Goal: Information Seeking & Learning: Learn about a topic

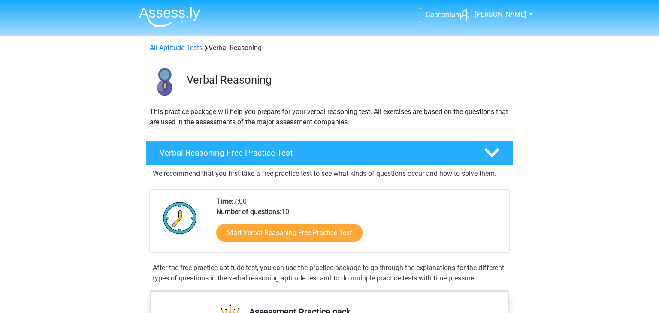
scroll to position [923, 0]
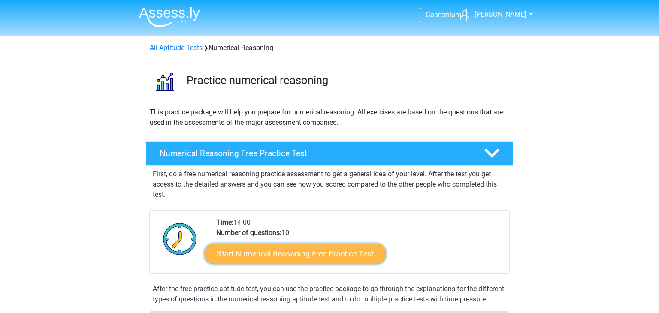
click at [352, 260] on link "Start Numerical Reasoning Free Practice Test" at bounding box center [295, 253] width 181 height 21
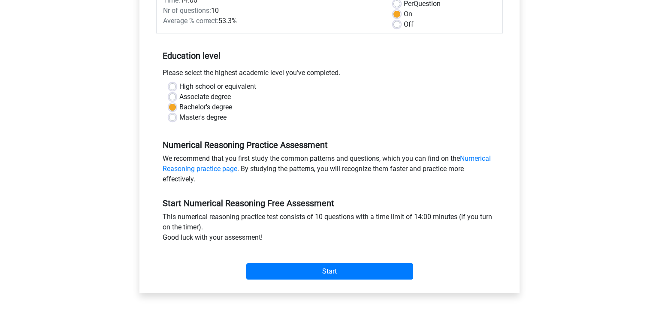
scroll to position [141, 0]
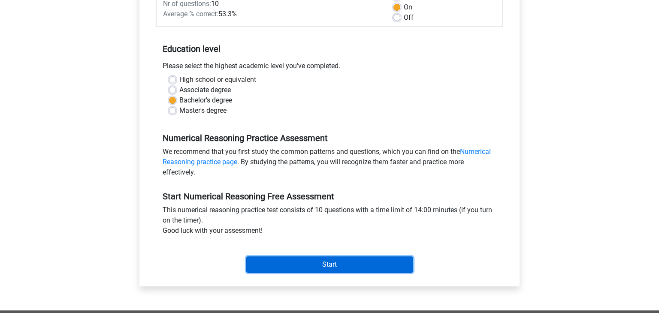
click at [312, 266] on input "Start" at bounding box center [329, 265] width 167 height 16
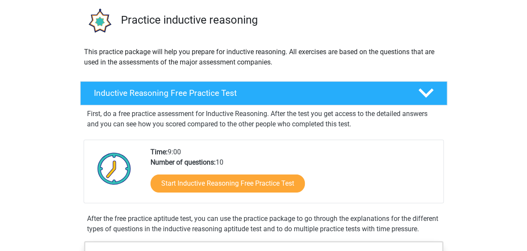
scroll to position [112, 0]
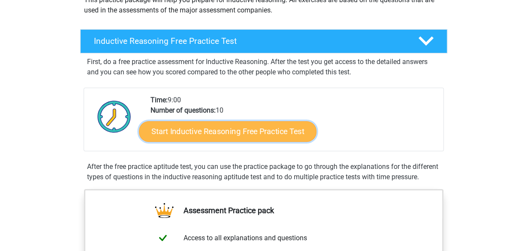
click at [271, 128] on link "Start Inductive Reasoning Free Practice Test" at bounding box center [228, 131] width 178 height 21
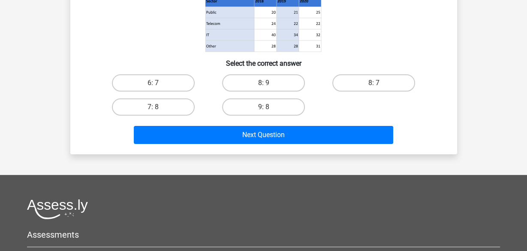
scroll to position [169, 0]
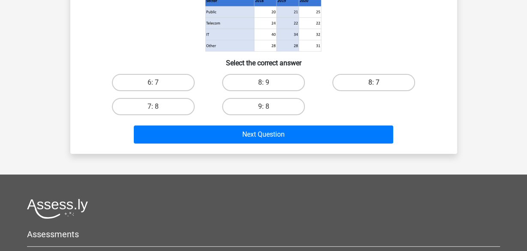
click at [360, 88] on label "8: 7" at bounding box center [373, 82] width 83 height 17
click at [374, 88] on input "8: 7" at bounding box center [377, 85] width 6 height 6
radio input "true"
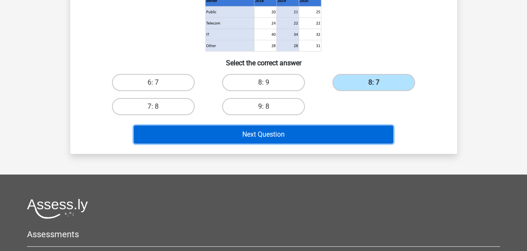
click at [345, 132] on button "Next Question" at bounding box center [264, 134] width 260 height 18
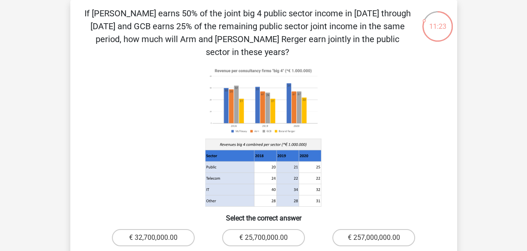
scroll to position [96, 0]
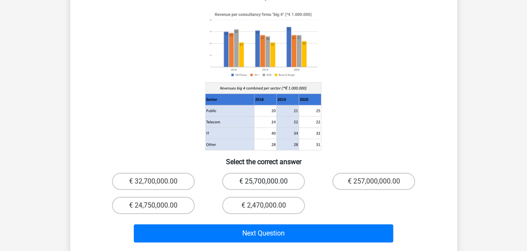
click at [293, 172] on label "€ 25,700,000.00" at bounding box center [263, 180] width 83 height 17
click at [269, 181] on input "€ 25,700,000.00" at bounding box center [266, 184] width 6 height 6
radio input "true"
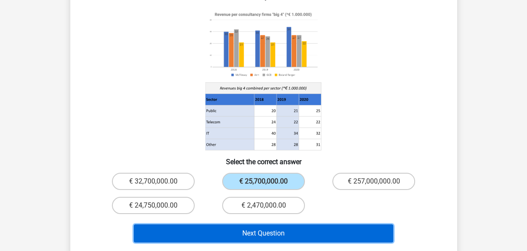
click at [298, 228] on button "Next Question" at bounding box center [264, 233] width 260 height 18
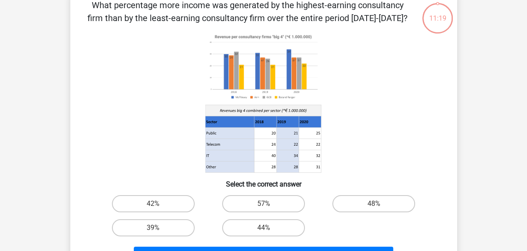
scroll to position [39, 0]
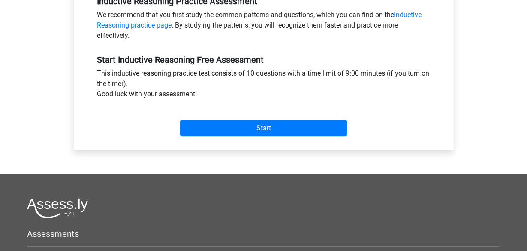
scroll to position [281, 0]
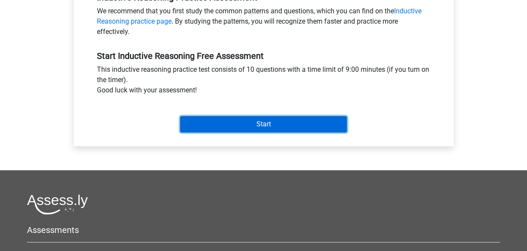
click at [289, 129] on input "Start" at bounding box center [263, 124] width 167 height 16
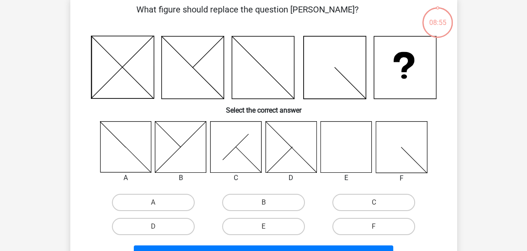
scroll to position [56, 0]
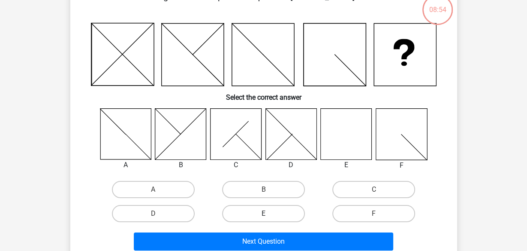
click at [286, 213] on label "E" at bounding box center [263, 213] width 83 height 17
click at [269, 213] on input "E" at bounding box center [266, 216] width 6 height 6
radio input "true"
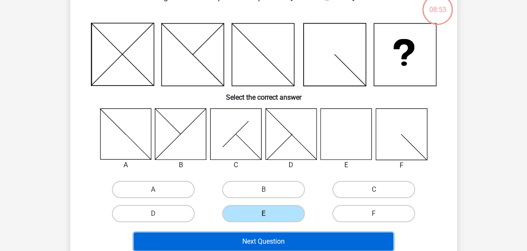
click at [291, 245] on button "Next Question" at bounding box center [264, 241] width 260 height 18
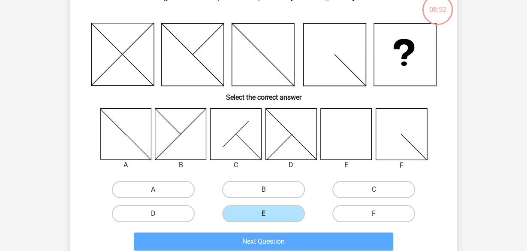
scroll to position [39, 0]
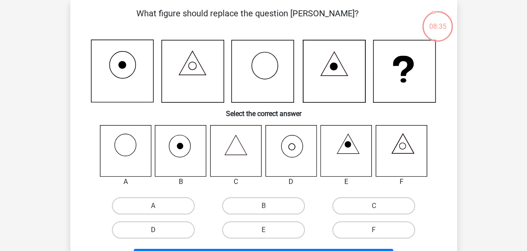
click at [177, 232] on label "D" at bounding box center [153, 229] width 83 height 17
click at [159, 232] on input "D" at bounding box center [156, 233] width 6 height 6
radio input "true"
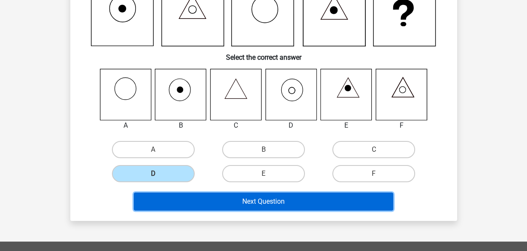
click at [279, 205] on button "Next Question" at bounding box center [264, 201] width 260 height 18
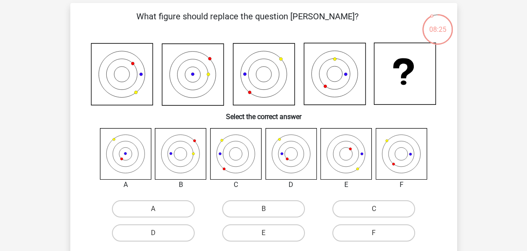
scroll to position [56, 0]
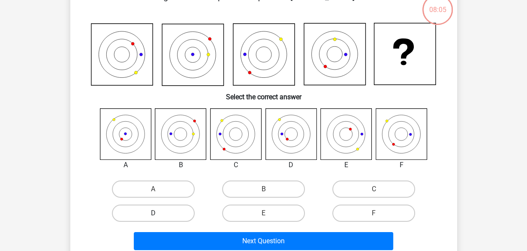
click at [175, 212] on label "D" at bounding box center [153, 212] width 83 height 17
click at [159, 213] on input "D" at bounding box center [156, 216] width 6 height 6
radio input "true"
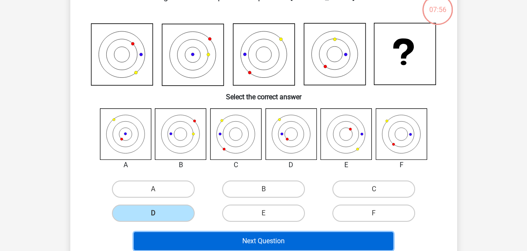
click at [281, 239] on button "Next Question" at bounding box center [264, 241] width 260 height 18
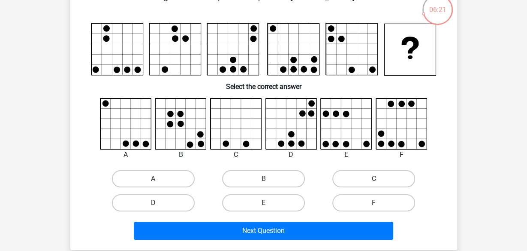
click at [174, 200] on label "D" at bounding box center [153, 202] width 83 height 17
click at [159, 202] on input "D" at bounding box center [156, 205] width 6 height 6
radio input "true"
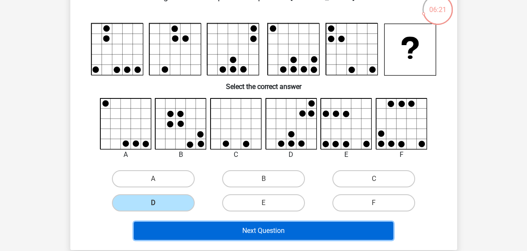
click at [273, 232] on button "Next Question" at bounding box center [264, 230] width 260 height 18
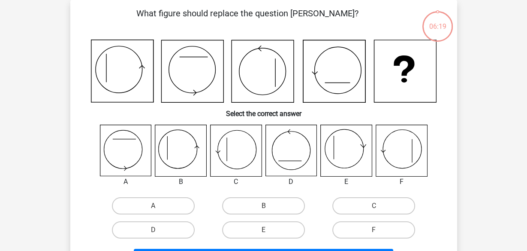
scroll to position [39, 0]
click at [353, 202] on label "C" at bounding box center [373, 205] width 83 height 17
click at [374, 205] on input "C" at bounding box center [377, 208] width 6 height 6
radio input "true"
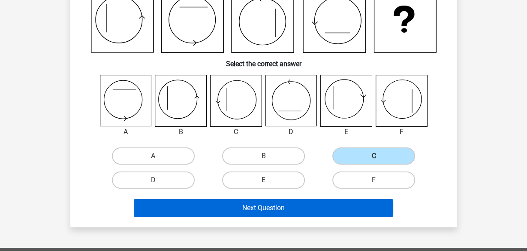
scroll to position [96, 0]
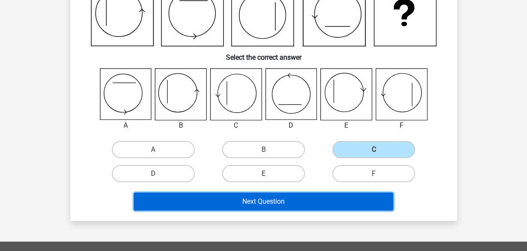
click at [279, 205] on button "Next Question" at bounding box center [264, 201] width 260 height 18
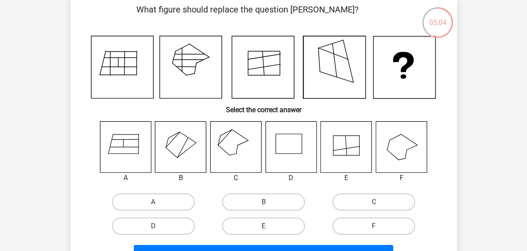
scroll to position [56, 0]
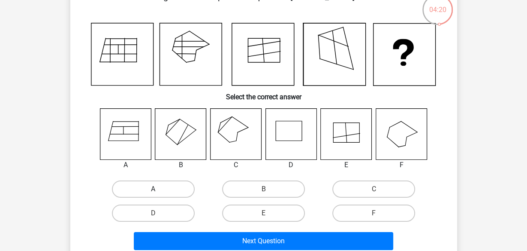
click at [152, 182] on label "A" at bounding box center [153, 188] width 83 height 17
click at [153, 189] on input "A" at bounding box center [156, 192] width 6 height 6
radio input "true"
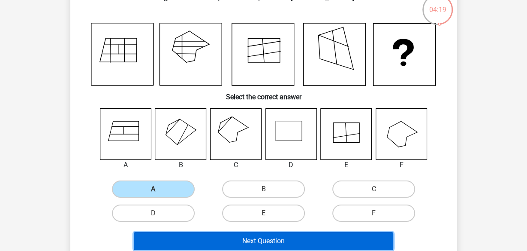
click at [312, 245] on button "Next Question" at bounding box center [264, 241] width 260 height 18
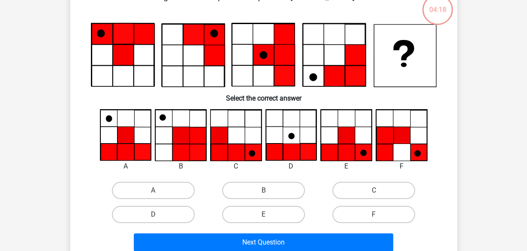
scroll to position [39, 0]
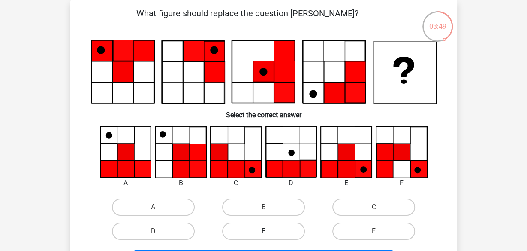
click at [258, 229] on label "E" at bounding box center [263, 230] width 83 height 17
click at [263, 231] on input "E" at bounding box center [266, 234] width 6 height 6
radio input "true"
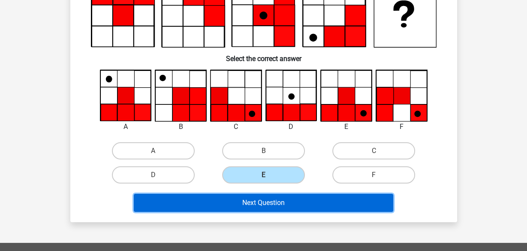
click at [289, 201] on button "Next Question" at bounding box center [264, 202] width 260 height 18
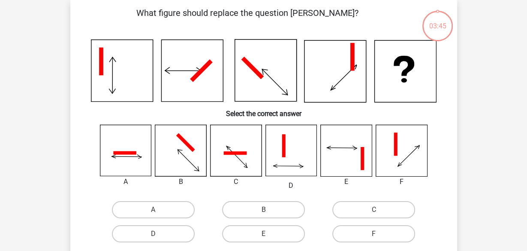
scroll to position [39, 0]
click at [170, 211] on label "A" at bounding box center [153, 209] width 83 height 17
click at [159, 211] on input "A" at bounding box center [156, 213] width 6 height 6
radio input "true"
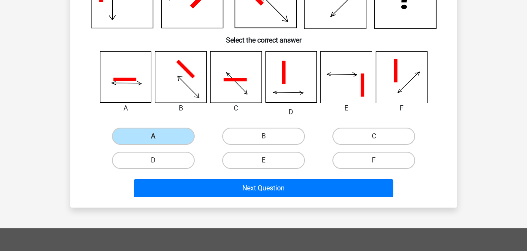
scroll to position [152, 0]
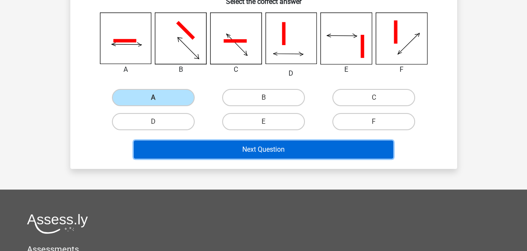
click at [287, 154] on button "Next Question" at bounding box center [264, 149] width 260 height 18
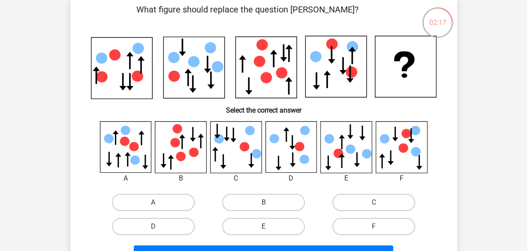
scroll to position [56, 0]
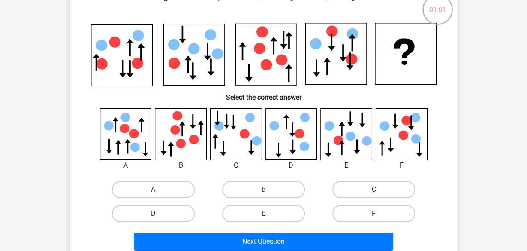
click at [368, 193] on label "C" at bounding box center [373, 189] width 83 height 17
click at [374, 193] on input "C" at bounding box center [377, 192] width 6 height 6
radio input "true"
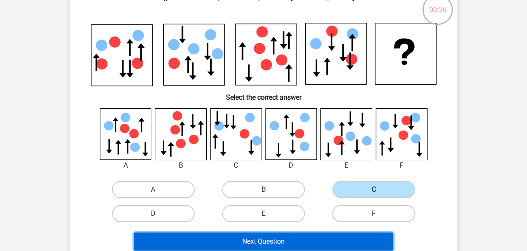
click at [328, 239] on button "Next Question" at bounding box center [264, 241] width 260 height 18
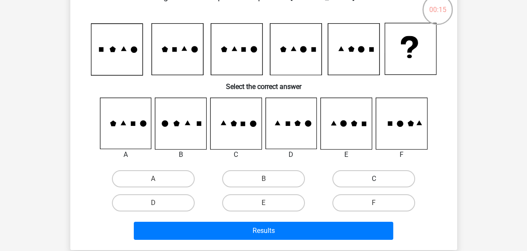
click at [363, 181] on label "C" at bounding box center [373, 178] width 83 height 17
click at [374, 181] on input "C" at bounding box center [377, 181] width 6 height 6
radio input "true"
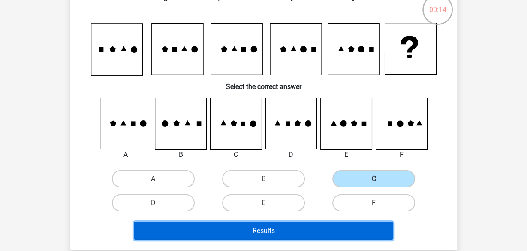
click at [342, 234] on button "Results" at bounding box center [264, 230] width 260 height 18
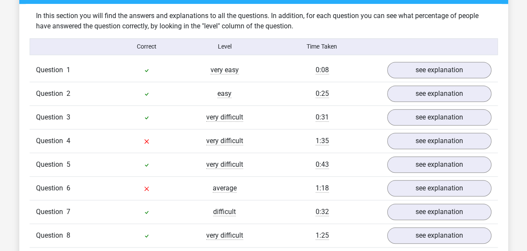
scroll to position [675, 0]
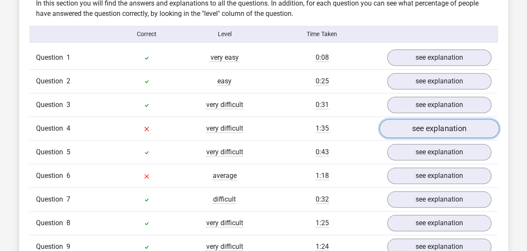
click at [431, 130] on link "see explanation" at bounding box center [439, 128] width 120 height 19
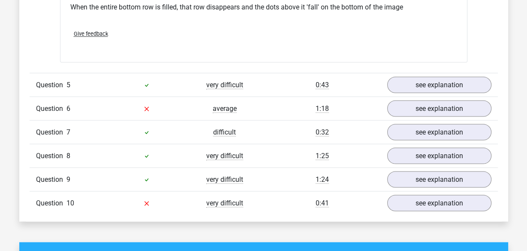
scroll to position [1294, 0]
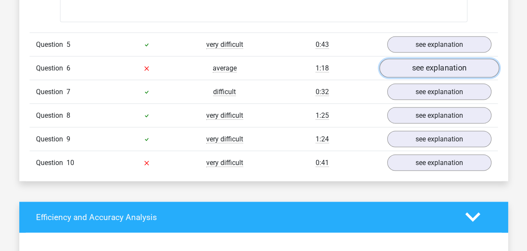
click at [435, 65] on link "see explanation" at bounding box center [439, 67] width 120 height 19
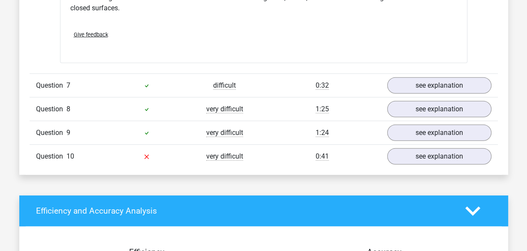
scroll to position [1801, 0]
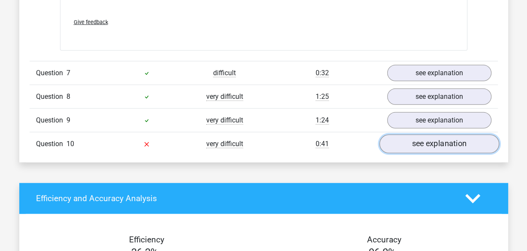
click at [429, 141] on link "see explanation" at bounding box center [439, 143] width 120 height 19
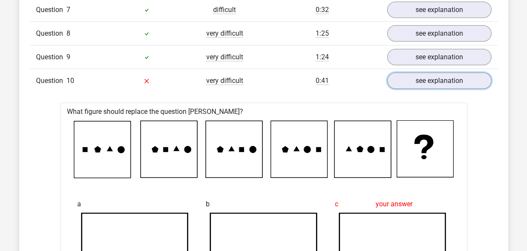
scroll to position [1857, 0]
